Goal: Transaction & Acquisition: Purchase product/service

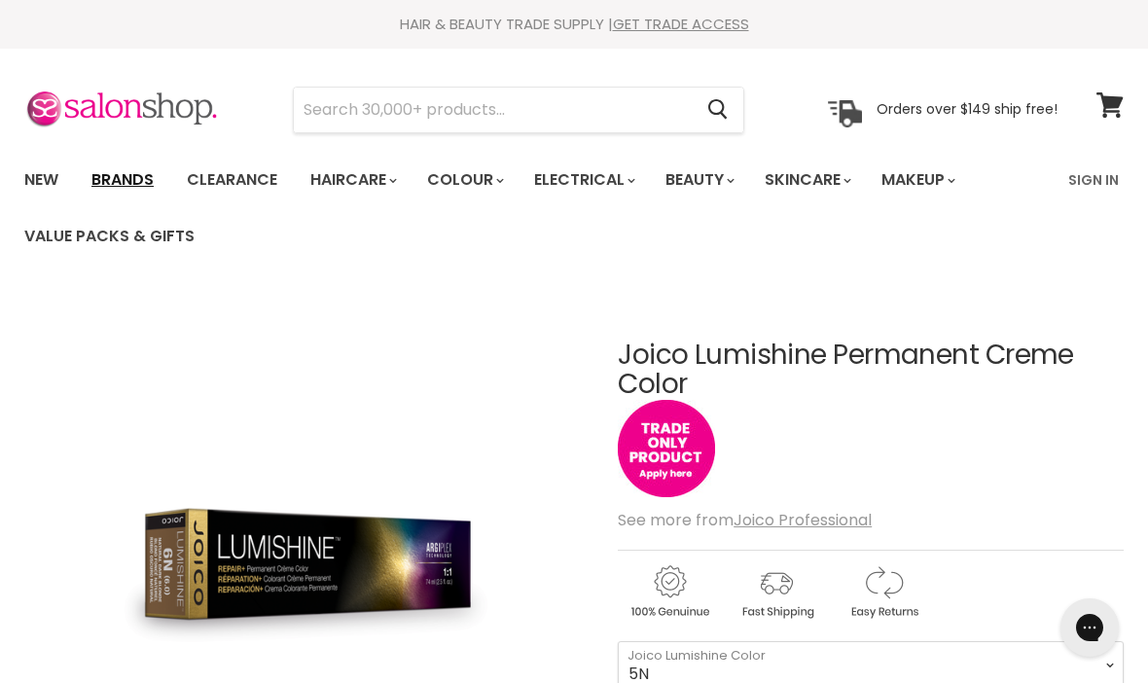
click at [119, 185] on link "Brands" at bounding box center [122, 180] width 91 height 41
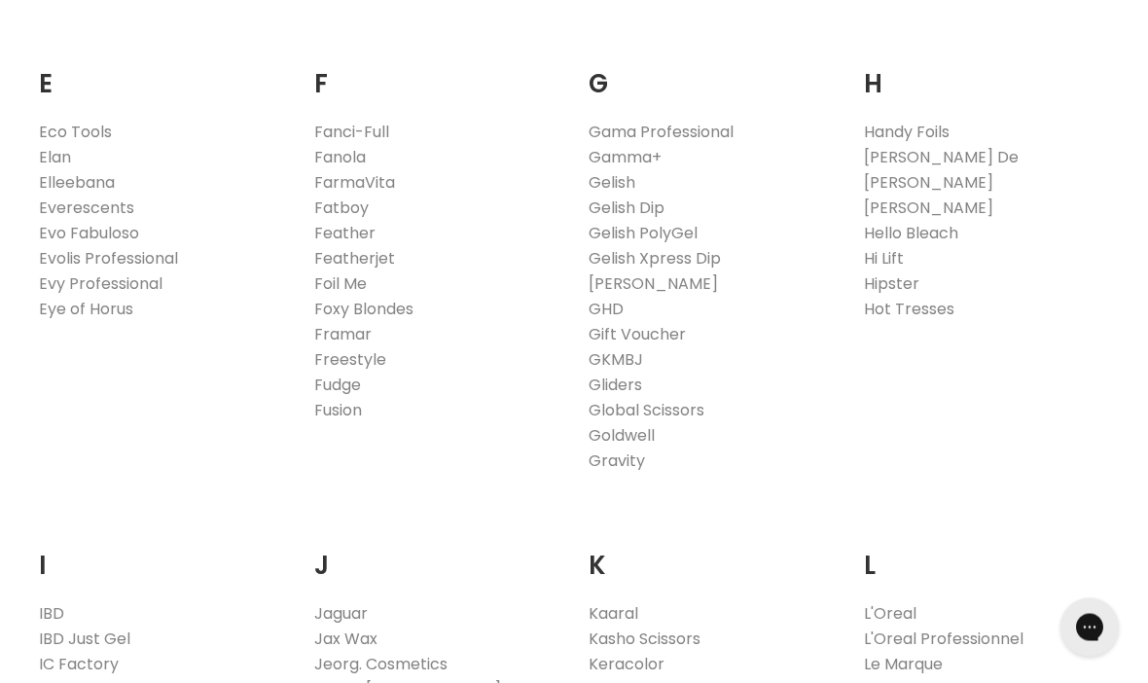
scroll to position [1274, 0]
click at [321, 389] on link "Fudge" at bounding box center [337, 384] width 47 height 22
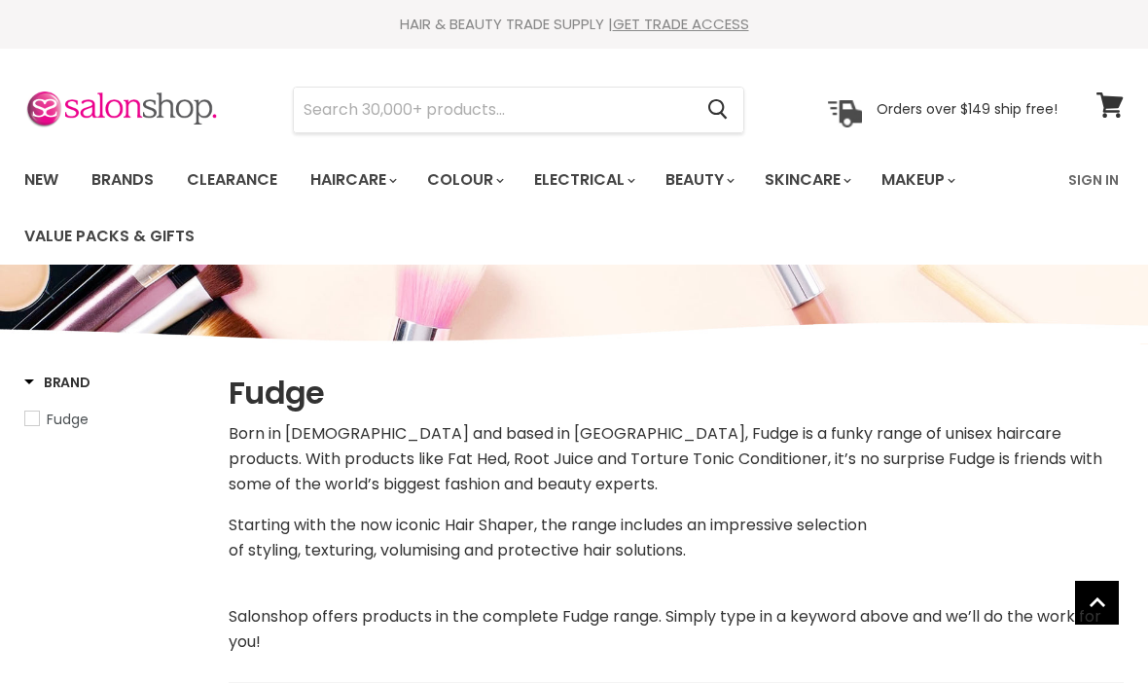
select select "manual"
click at [1097, 188] on link "Sign In" at bounding box center [1094, 180] width 74 height 41
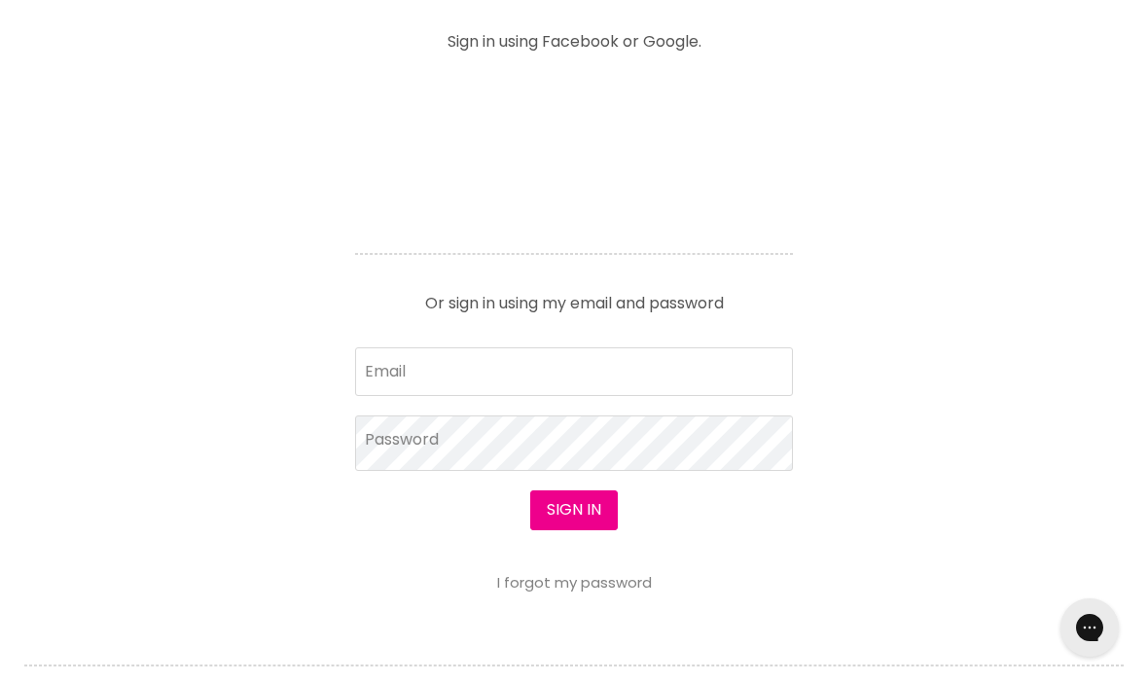
scroll to position [817, 0]
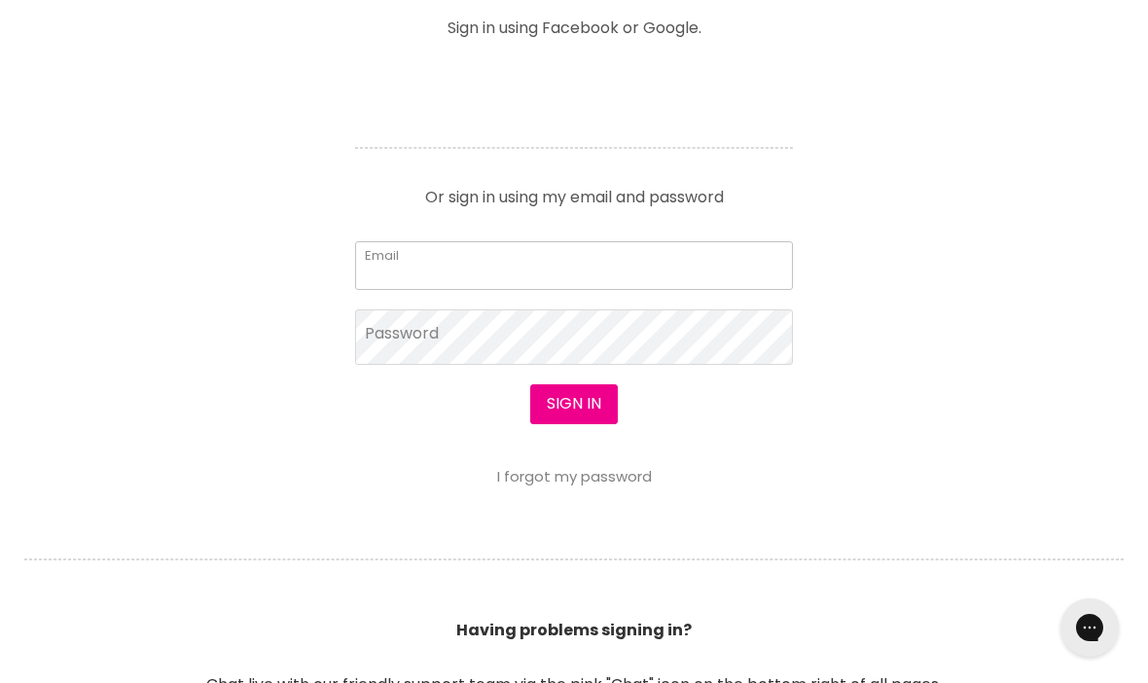
click at [692, 271] on input "Email" at bounding box center [574, 265] width 438 height 49
type input "vanderjules@hotmail.com"
click at [573, 405] on button "Sign in" at bounding box center [574, 403] width 88 height 39
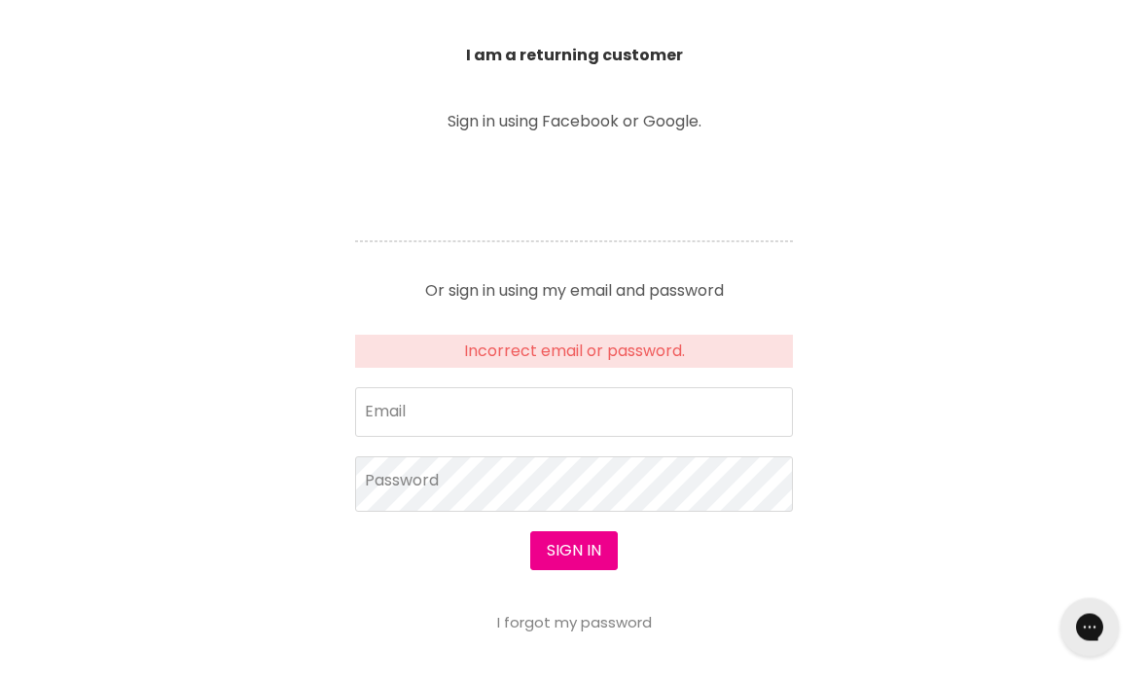
scroll to position [729, 0]
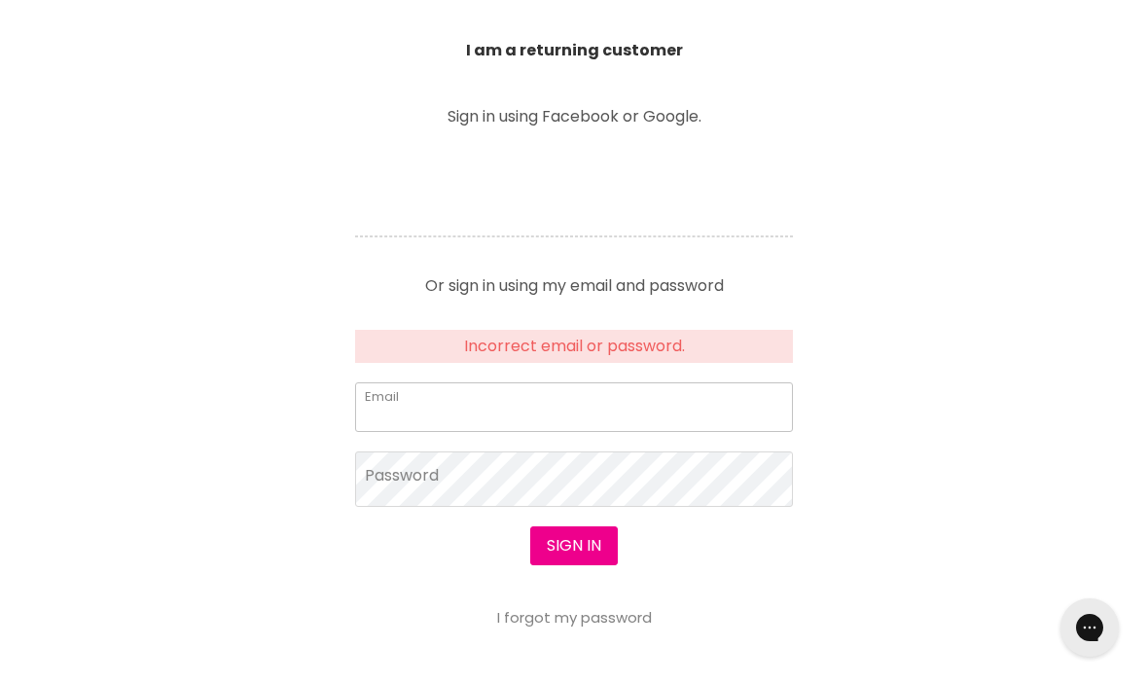
click at [386, 405] on input "Email" at bounding box center [574, 406] width 438 height 49
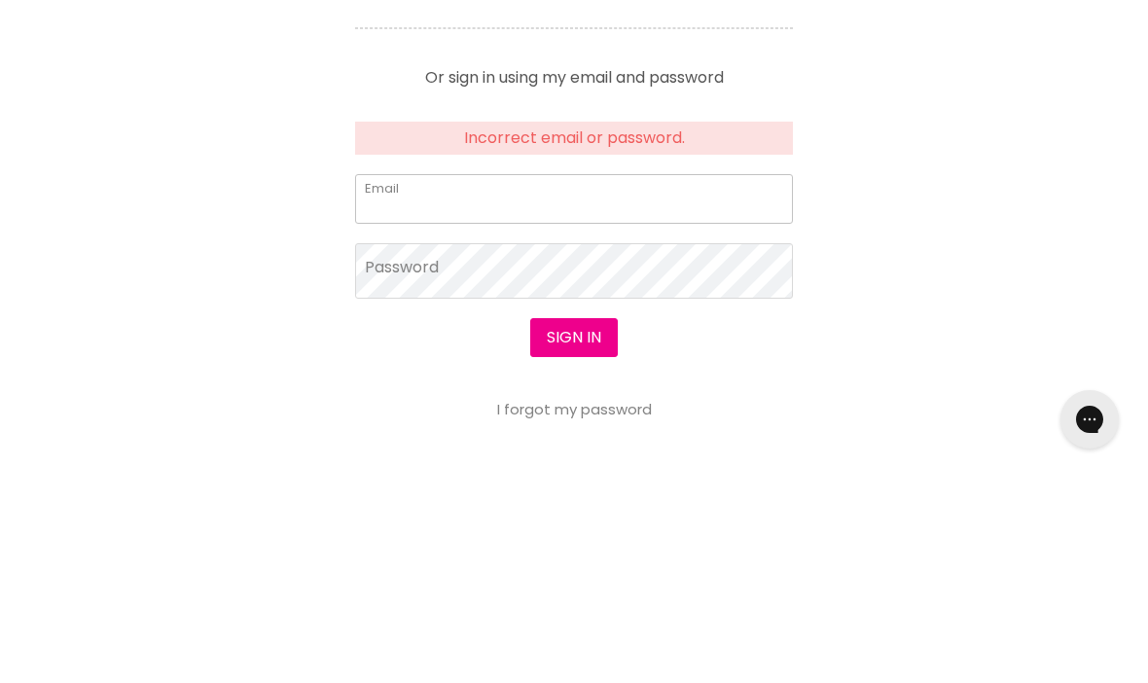
type input "[EMAIL_ADDRESS][DOMAIN_NAME]"
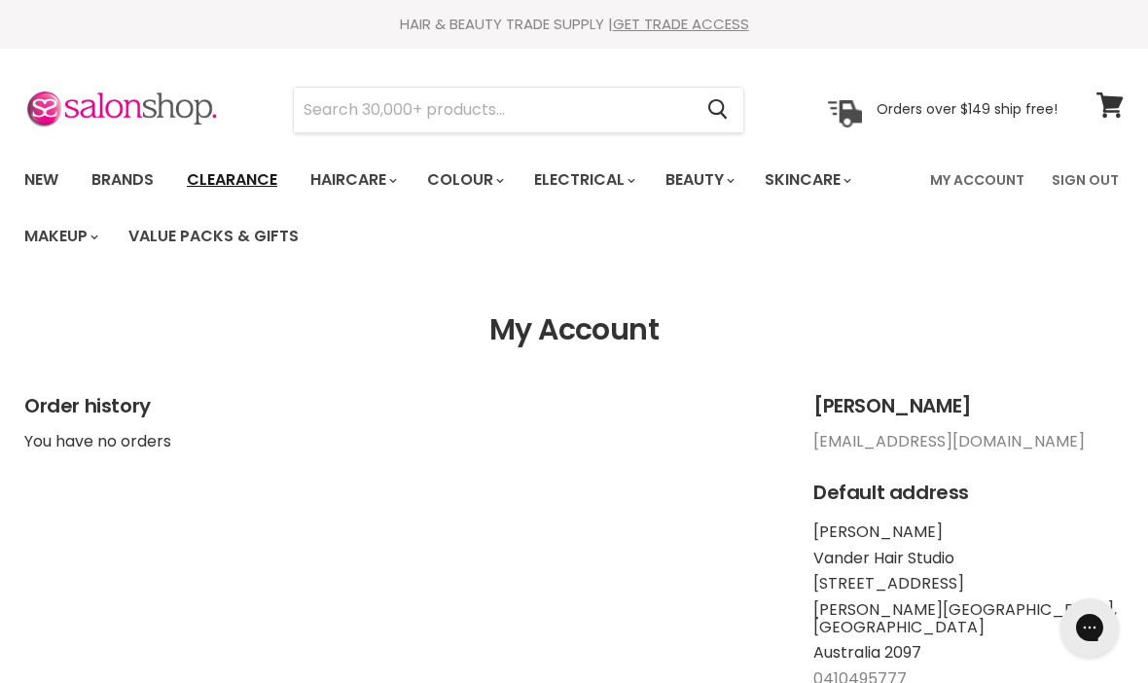
click at [211, 175] on link "Clearance" at bounding box center [232, 180] width 120 height 41
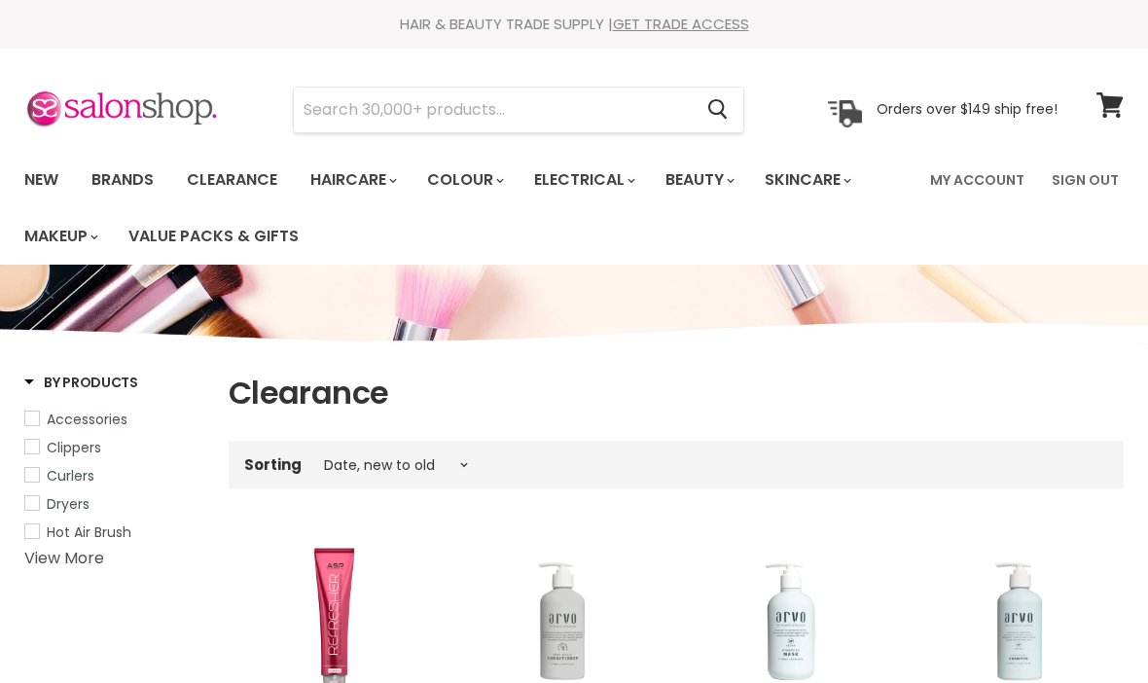
select select "created-descending"
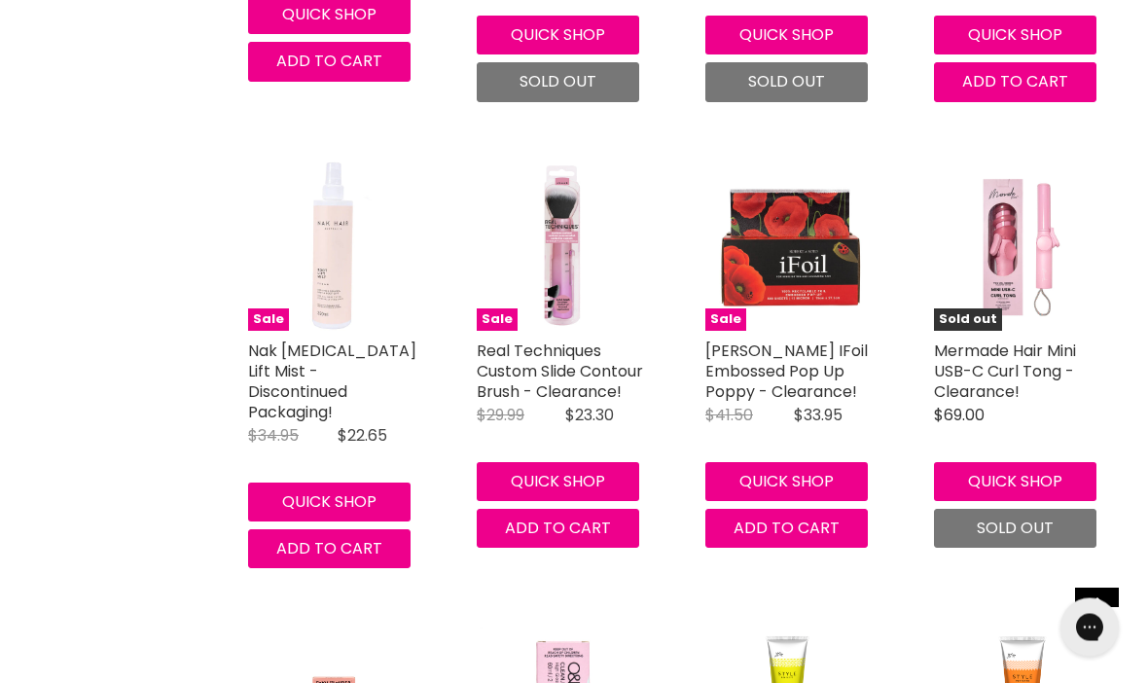
scroll to position [4839, 0]
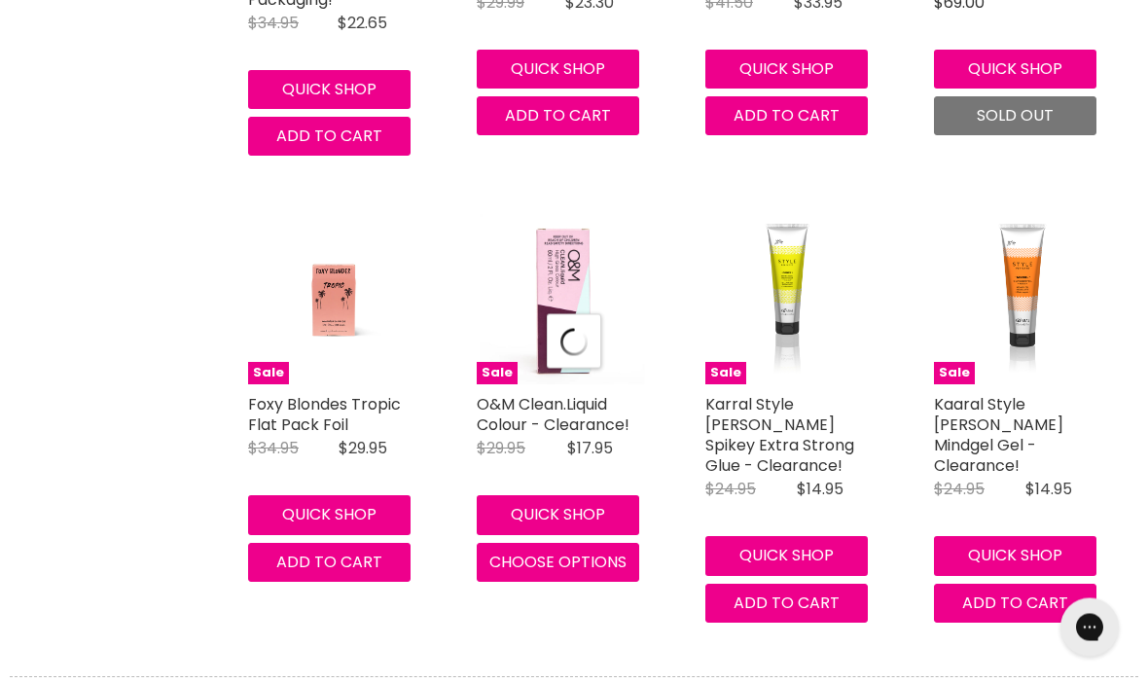
select select "created-descending"
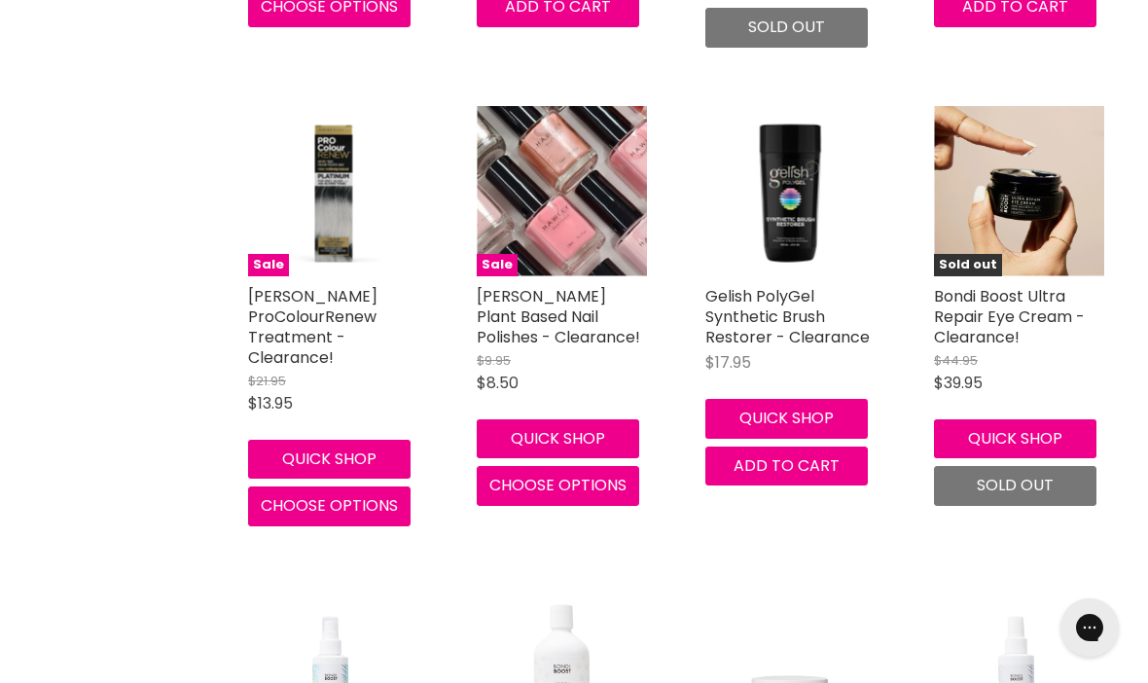
scroll to position [9160, 0]
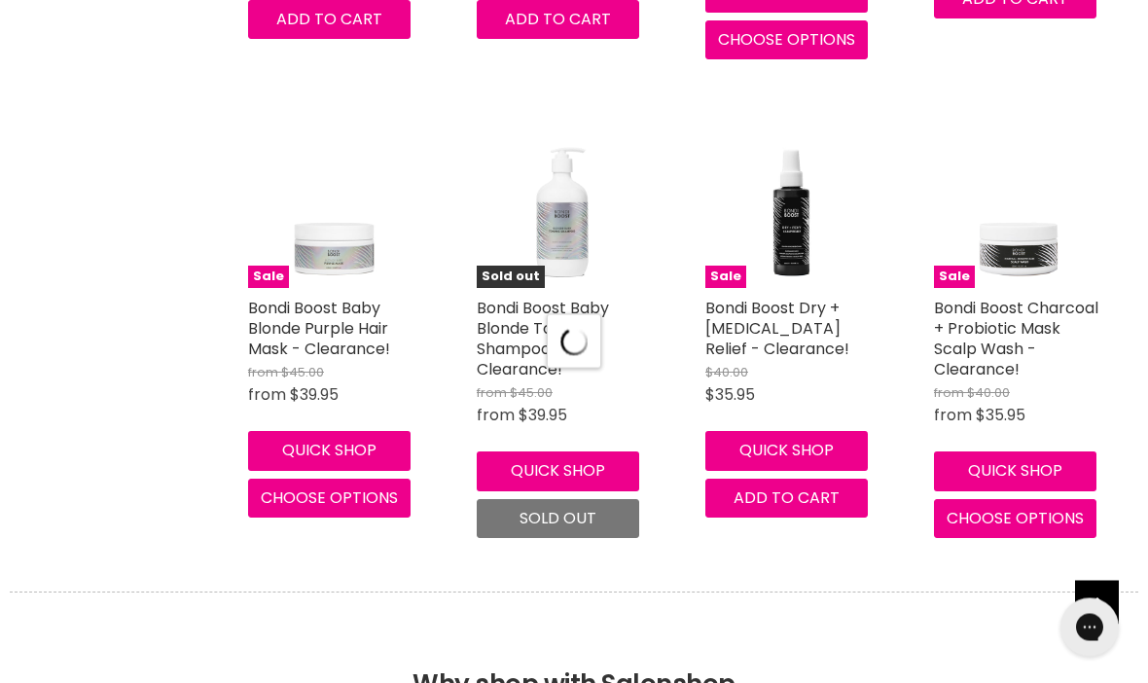
select select "created-descending"
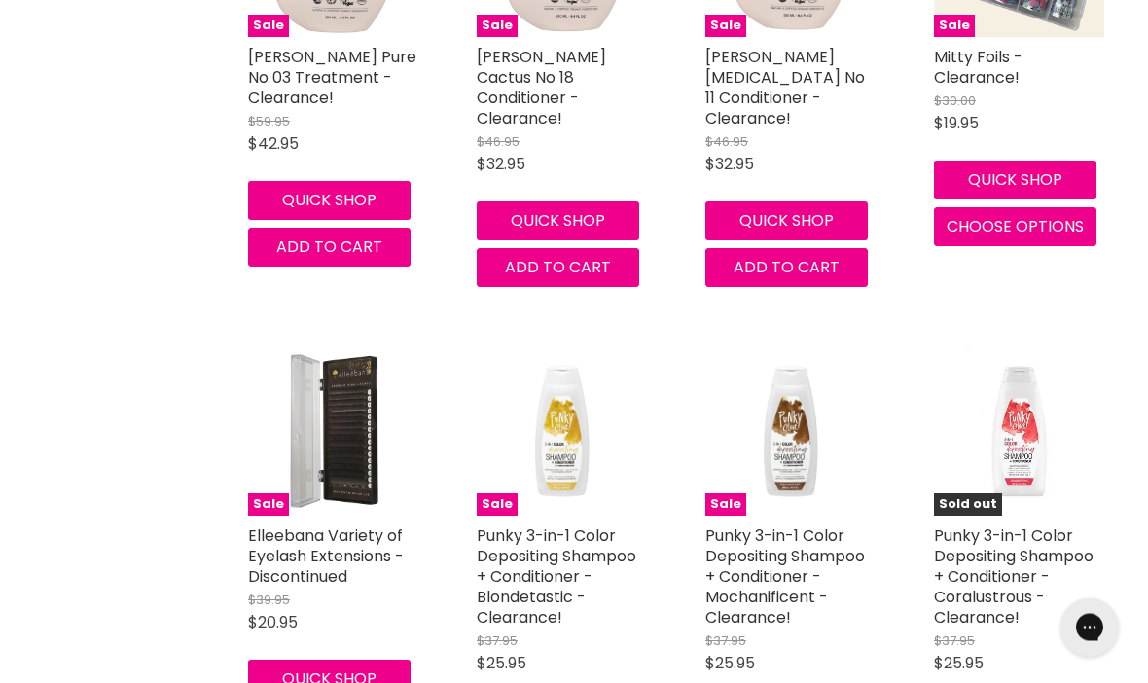
scroll to position [16141, 0]
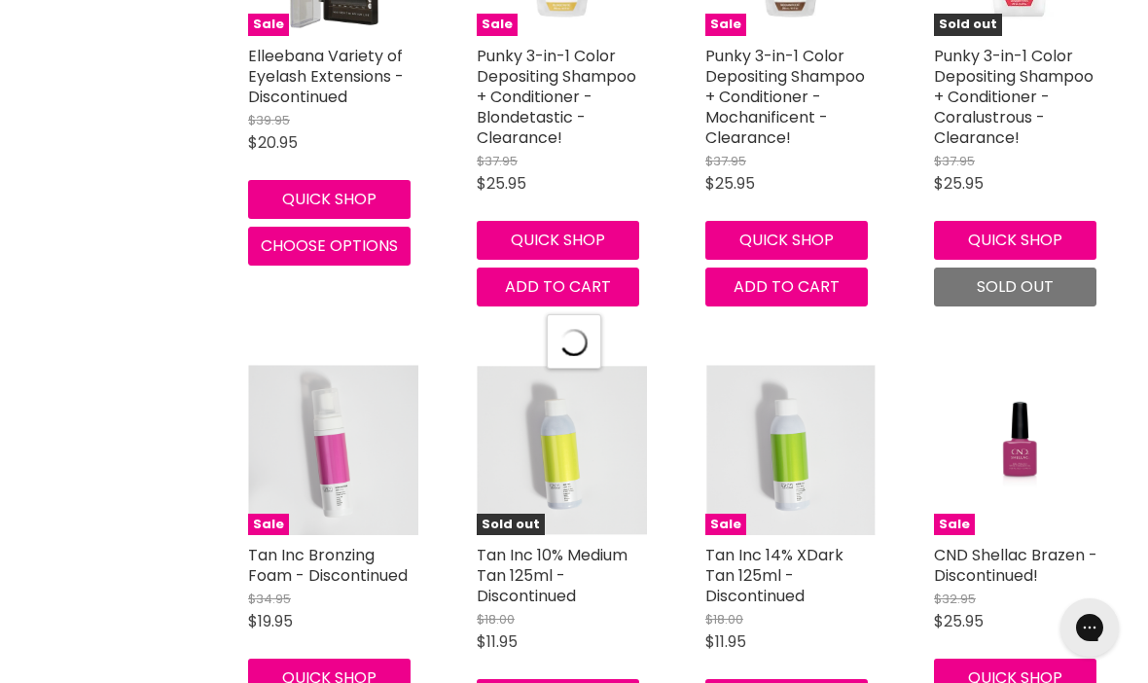
select select "created-descending"
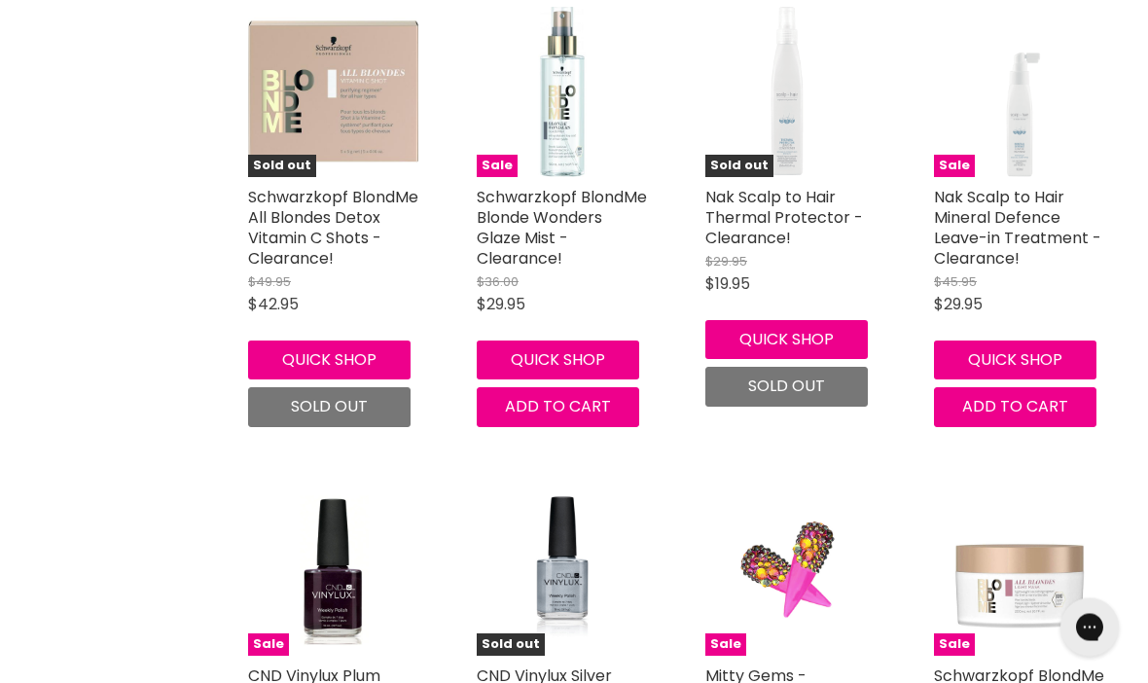
scroll to position [21229, 0]
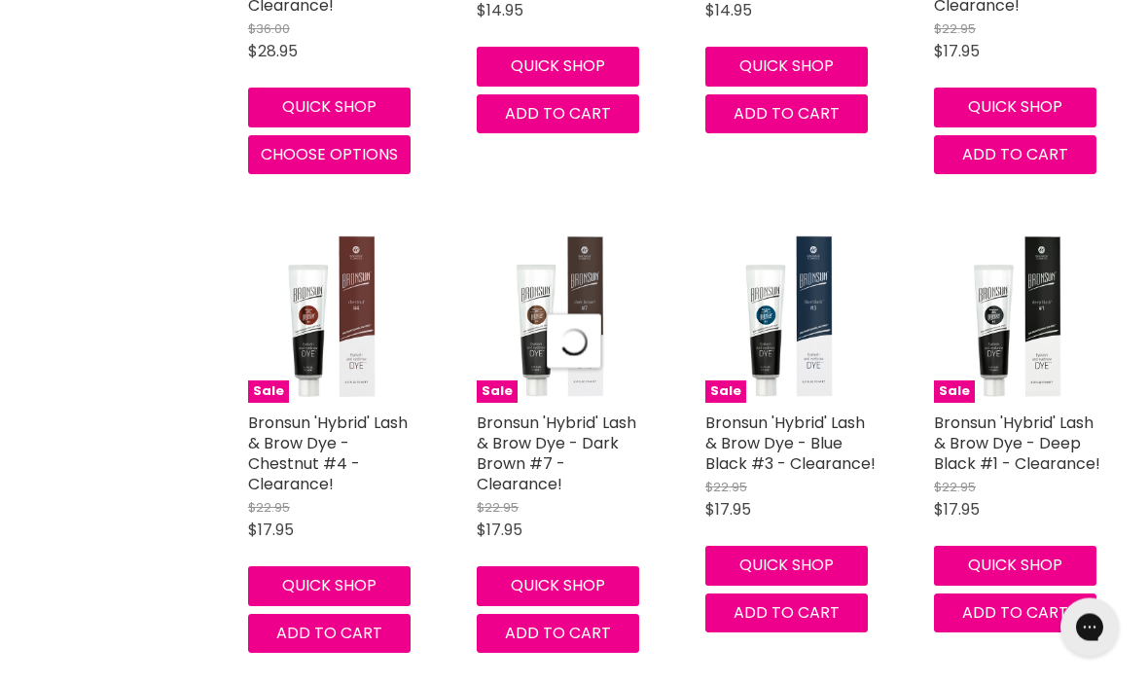
select select "created-descending"
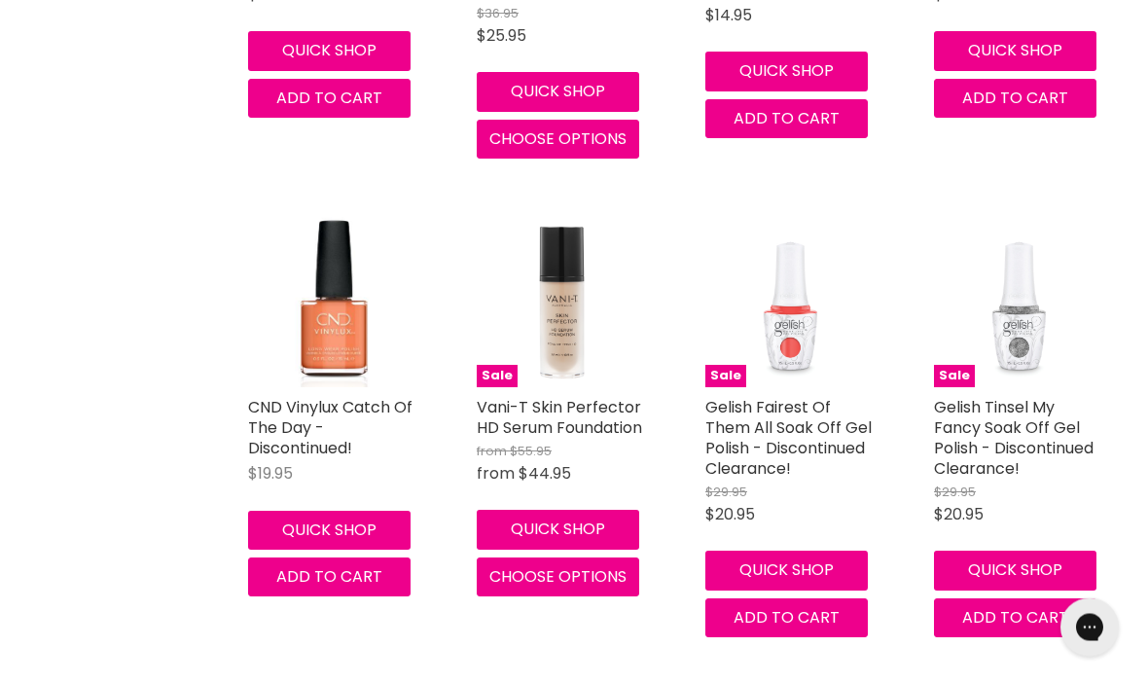
scroll to position [27620, 0]
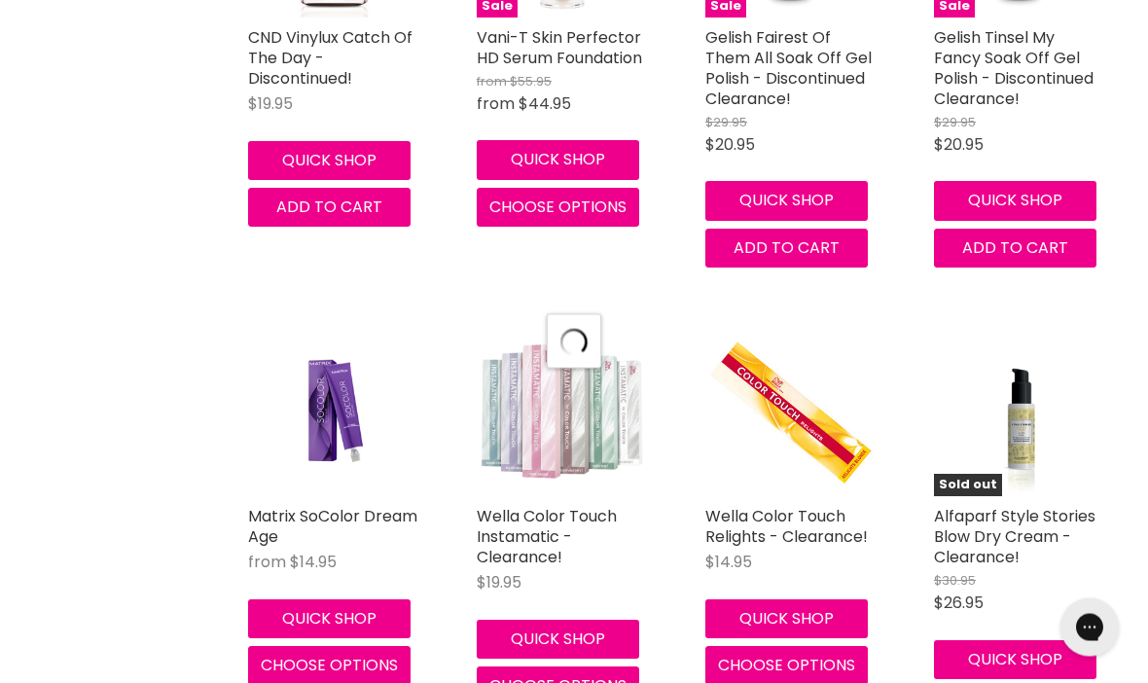
select select "created-descending"
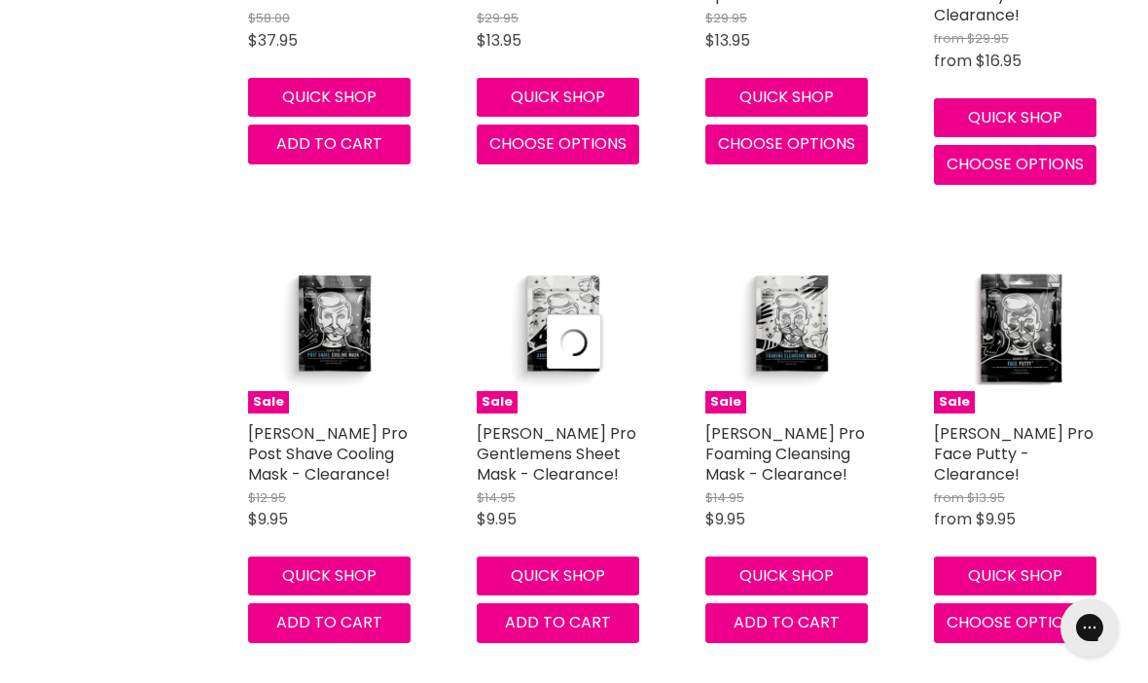
select select "created-descending"
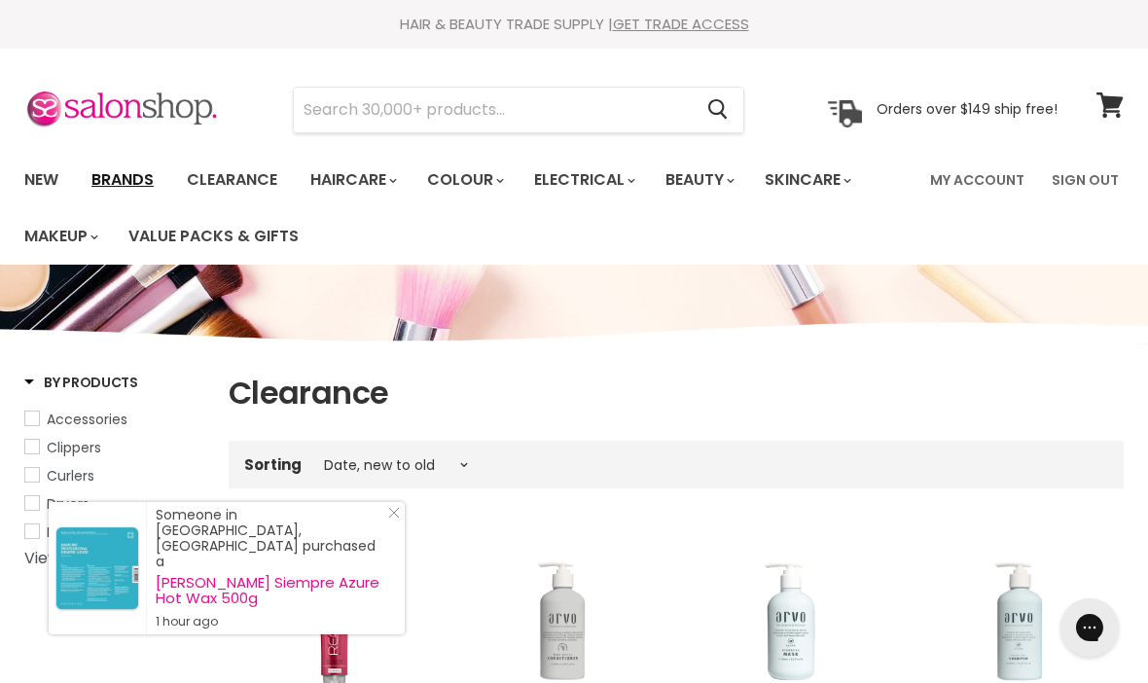
click at [113, 188] on link "Brands" at bounding box center [122, 180] width 91 height 41
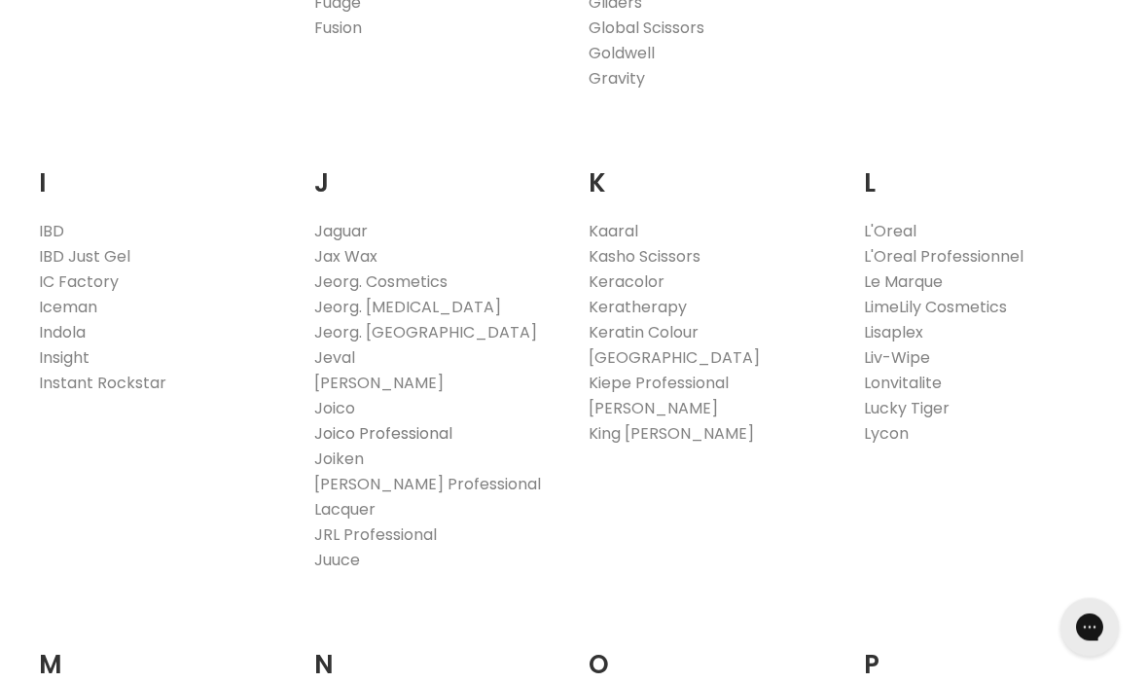
scroll to position [1655, 0]
click at [377, 441] on link "Joico Professional" at bounding box center [383, 433] width 138 height 22
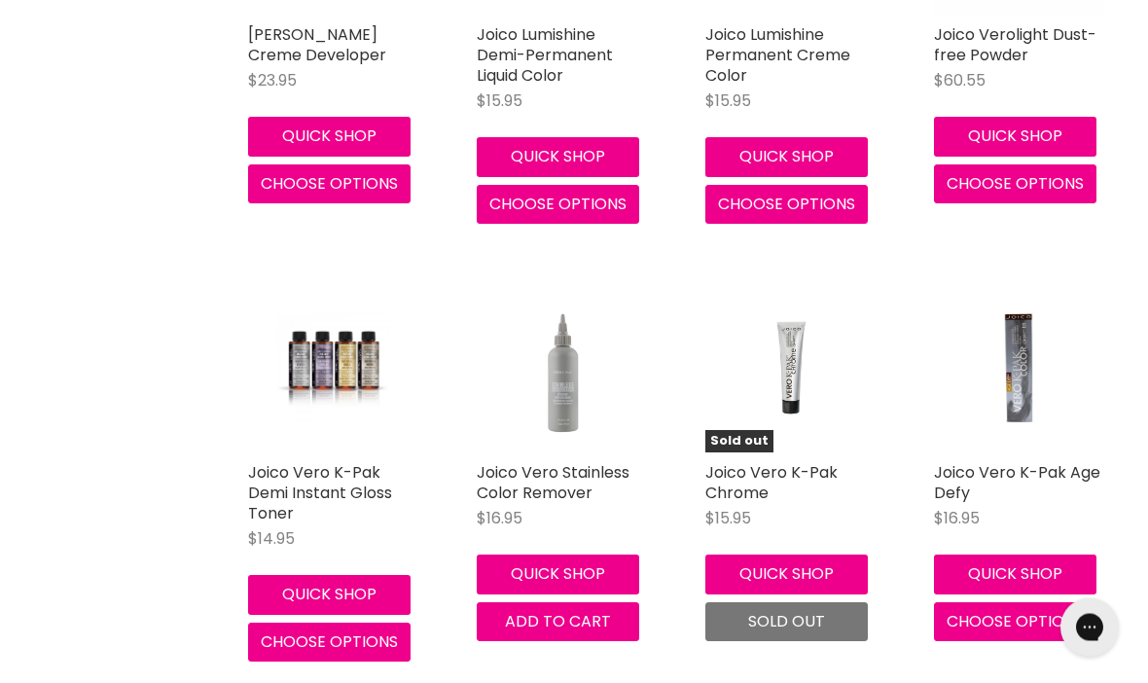
scroll to position [2556, 0]
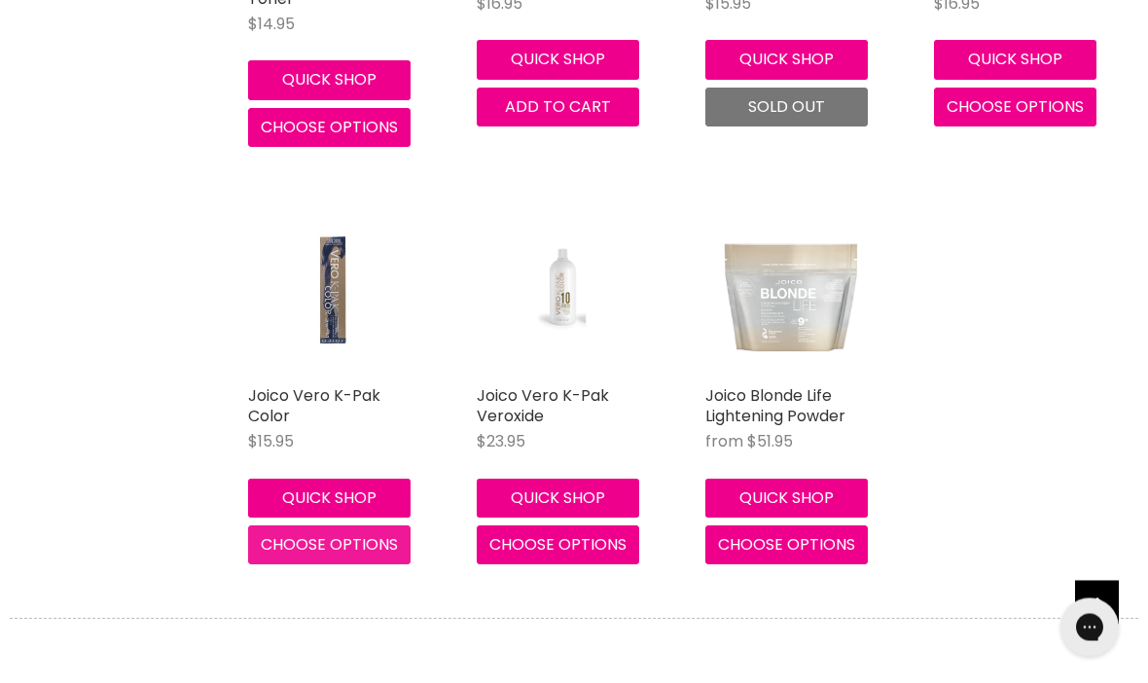
click at [330, 548] on button "Choose options" at bounding box center [329, 545] width 163 height 39
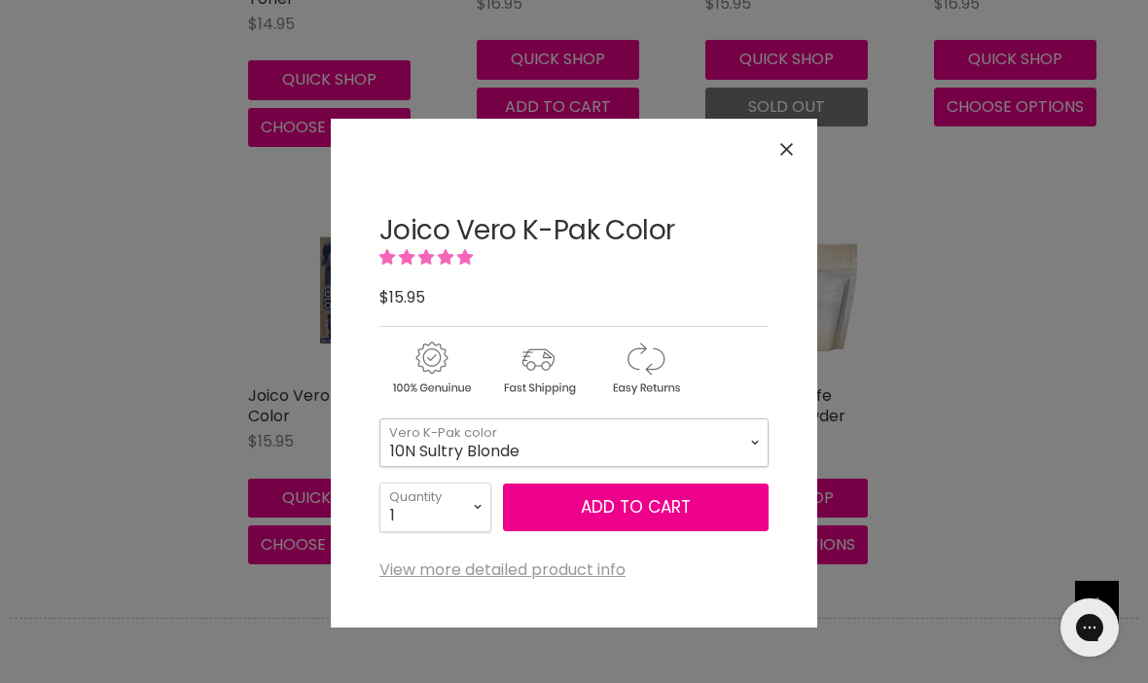
click at [754, 444] on select "10N Sultry Blonde 9N Blonde 8N Med Blonde 7N Drk Blonde 6N Light Brown 5N Med B…" at bounding box center [574, 442] width 389 height 49
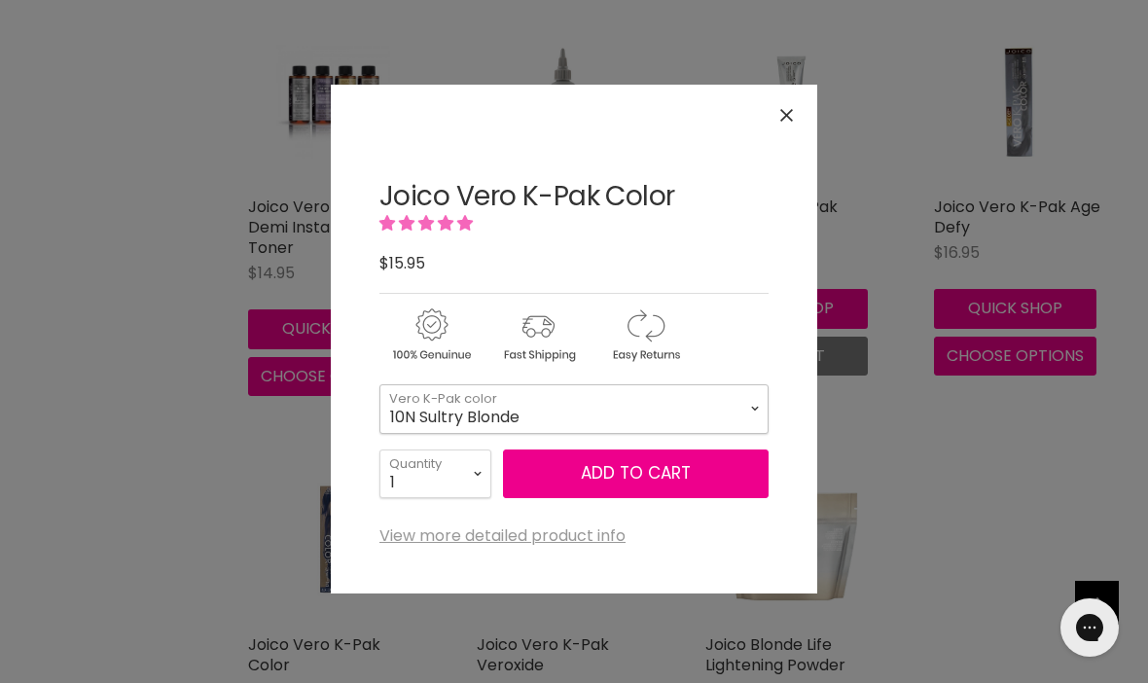
scroll to position [2820, 0]
click at [804, 109] on button "Close" at bounding box center [787, 115] width 42 height 42
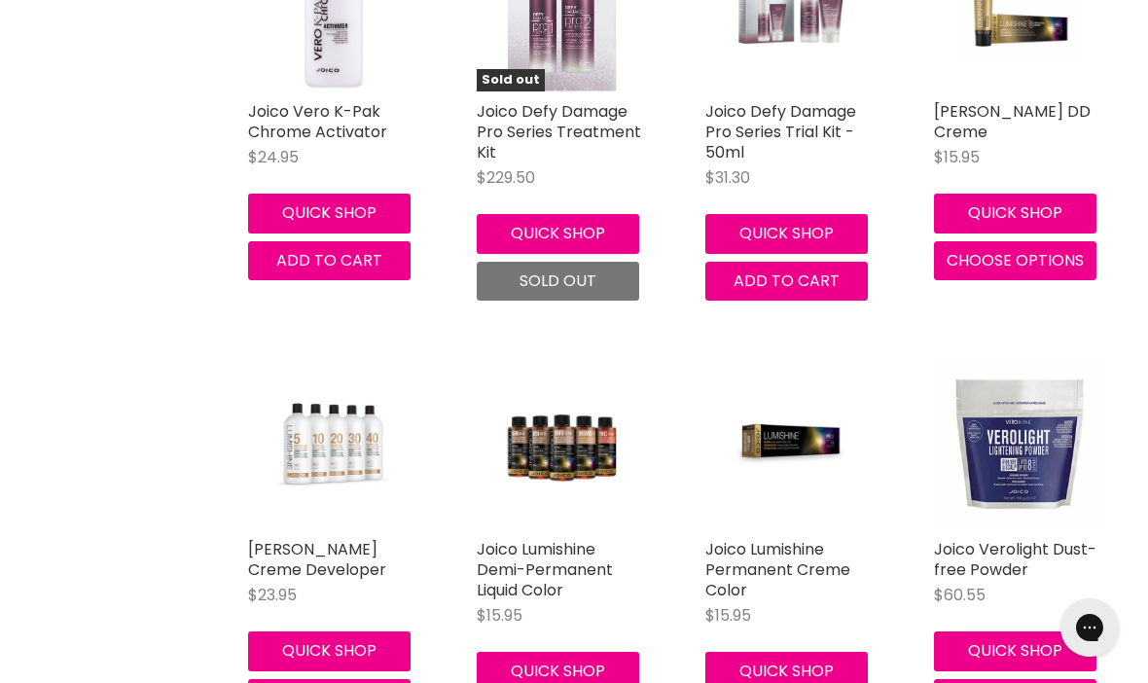
scroll to position [2001, 0]
